Goal: Transaction & Acquisition: Purchase product/service

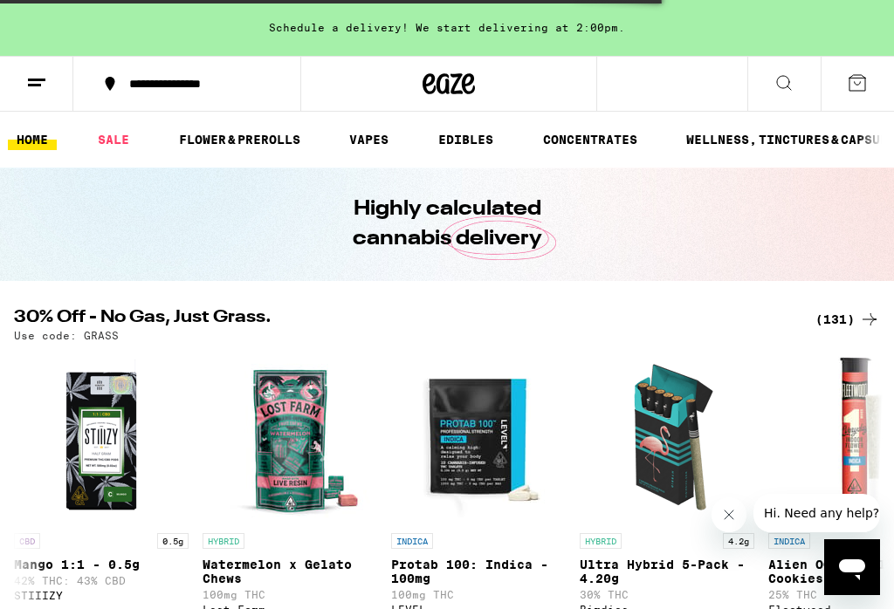
click at [723, 520] on icon "Close message from company" at bounding box center [729, 515] width 14 height 14
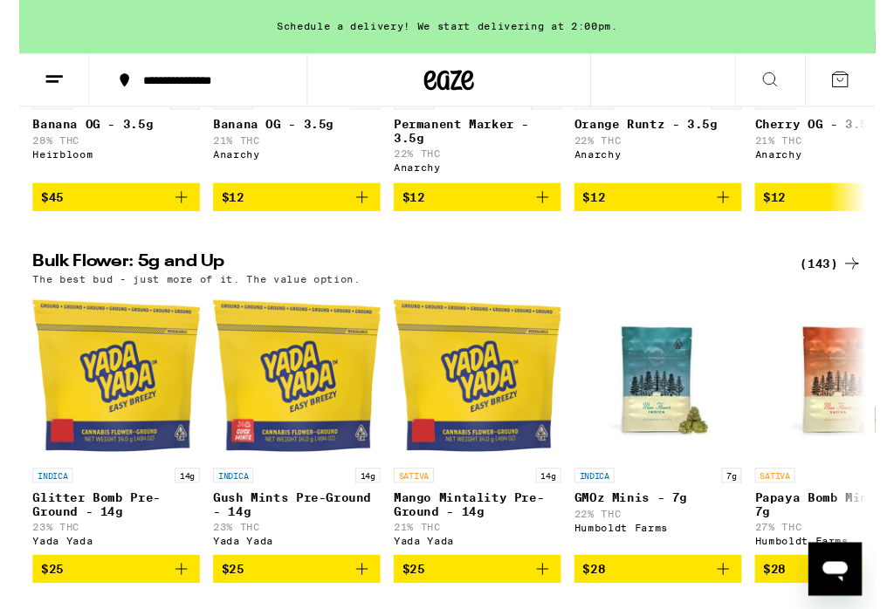
scroll to position [414, 0]
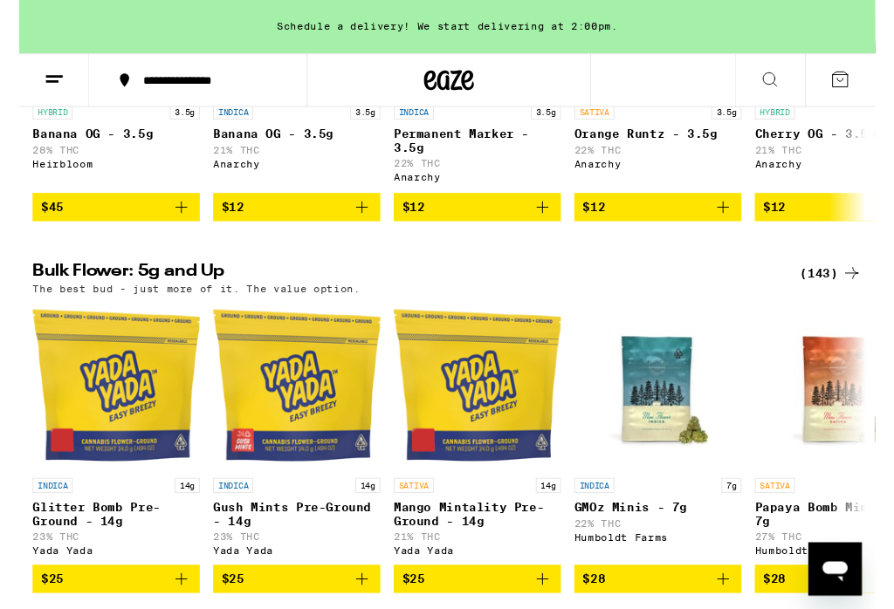
click at [844, 296] on div "(143)" at bounding box center [847, 285] width 65 height 21
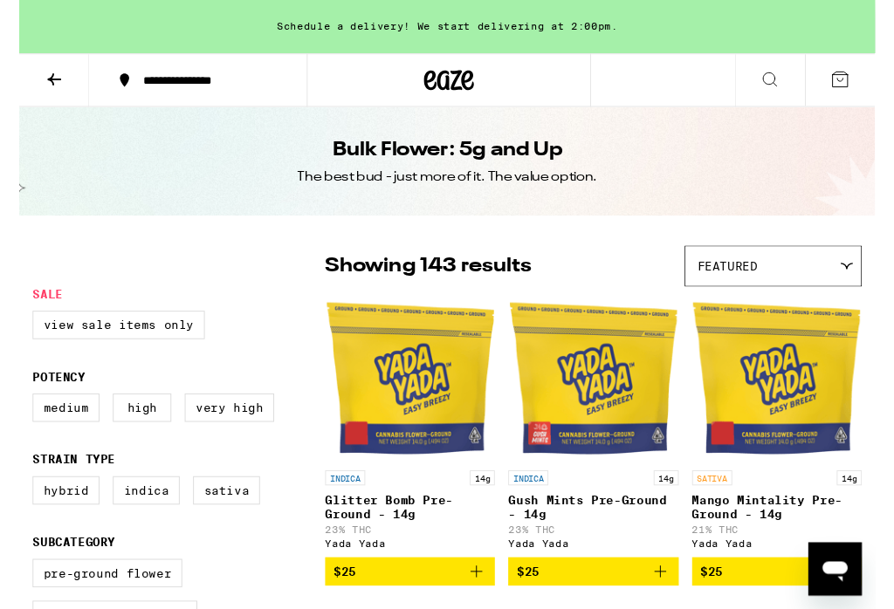
click at [37, 519] on label "Hybrid" at bounding box center [49, 512] width 70 height 30
click at [18, 501] on input "Hybrid" at bounding box center [17, 500] width 1 height 1
checkbox input "true"
click at [135, 513] on label "Indica" at bounding box center [133, 512] width 70 height 30
click at [18, 501] on input "Indica" at bounding box center [17, 500] width 1 height 1
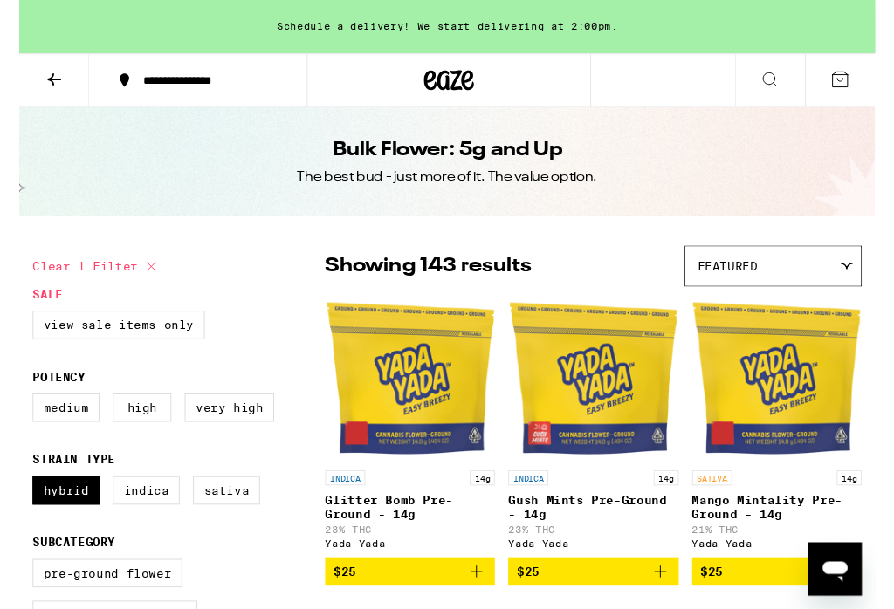
checkbox input "true"
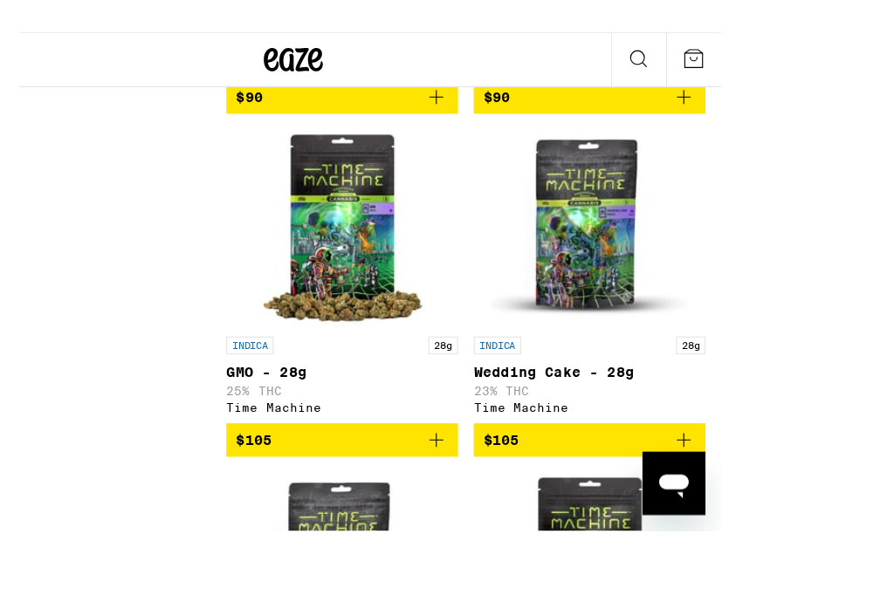
scroll to position [9541, 0]
